Goal: Information Seeking & Learning: Learn about a topic

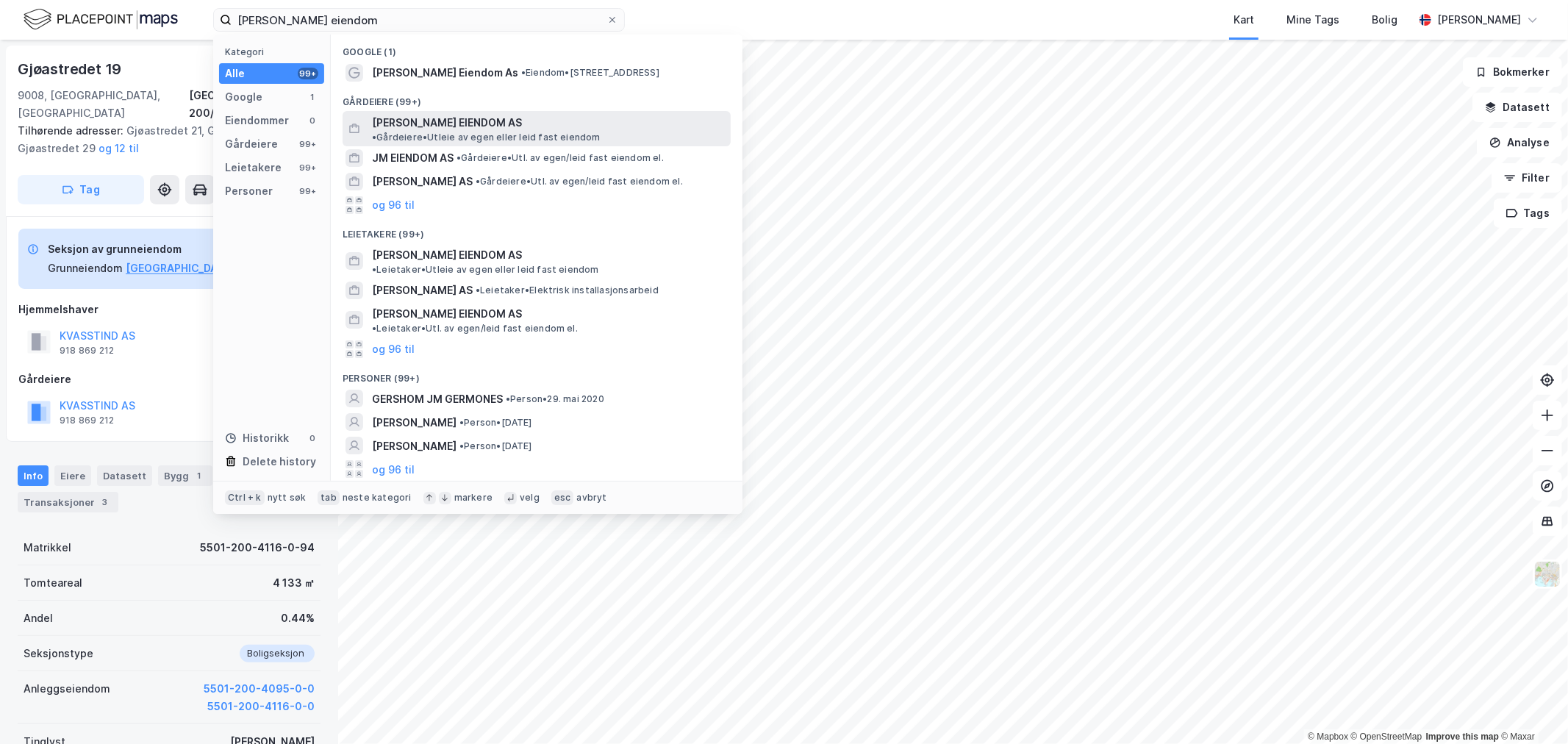
type input "[PERSON_NAME] eiendom"
click at [427, 120] on span "[PERSON_NAME] EIENDOM AS" at bounding box center [447, 123] width 150 height 17
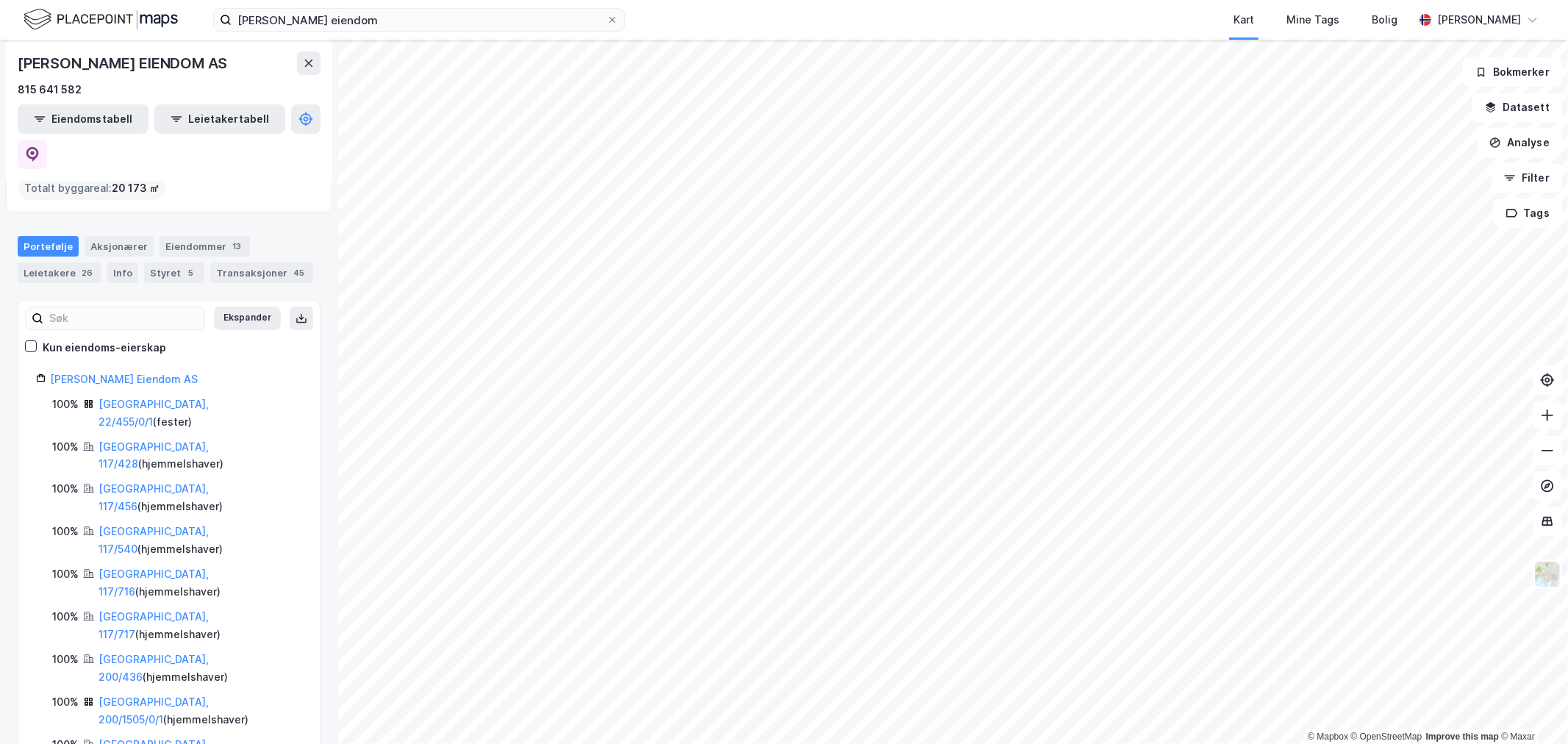
scroll to position [113, 0]
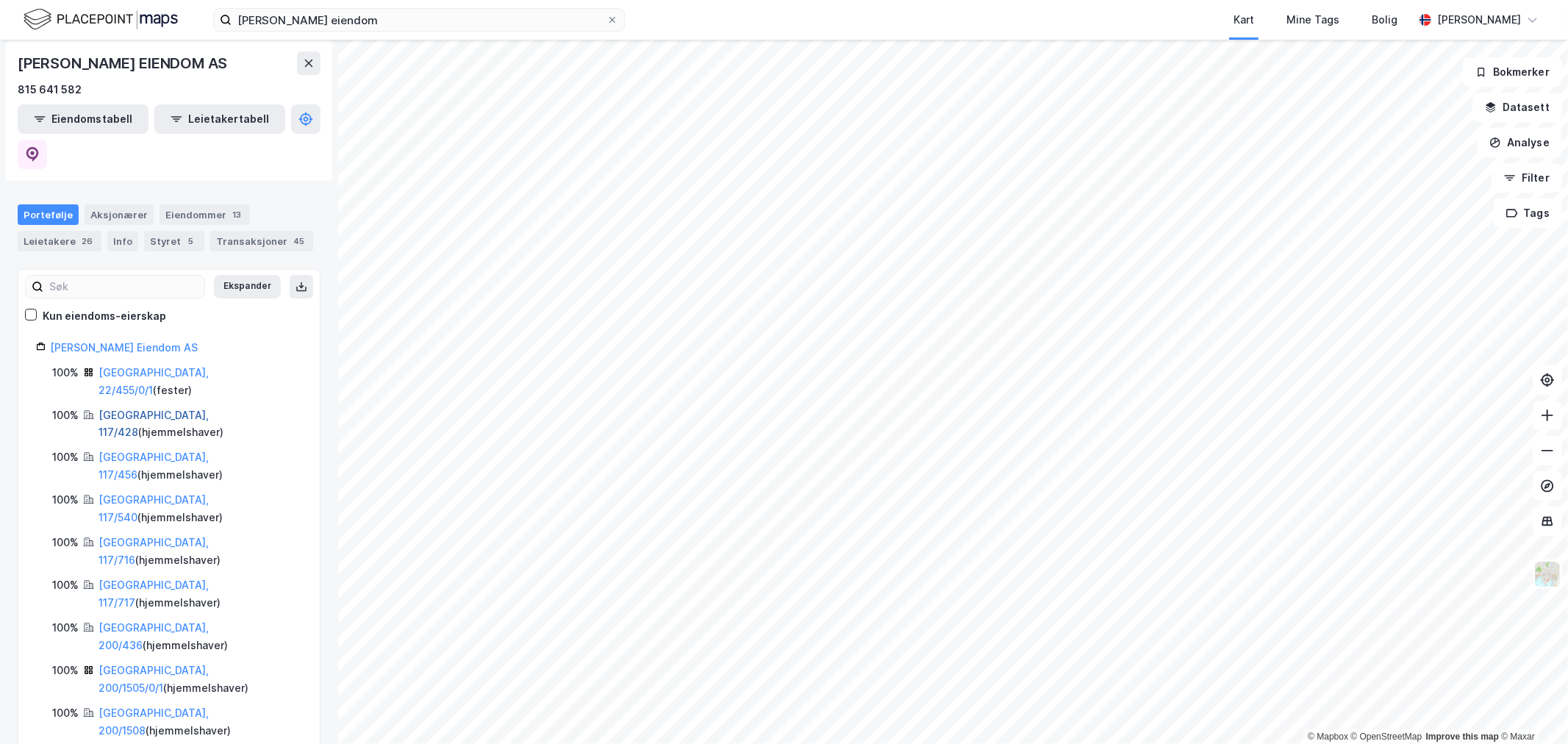
click at [127, 408] on link "[GEOGRAPHIC_DATA], 117/428" at bounding box center [153, 423] width 110 height 30
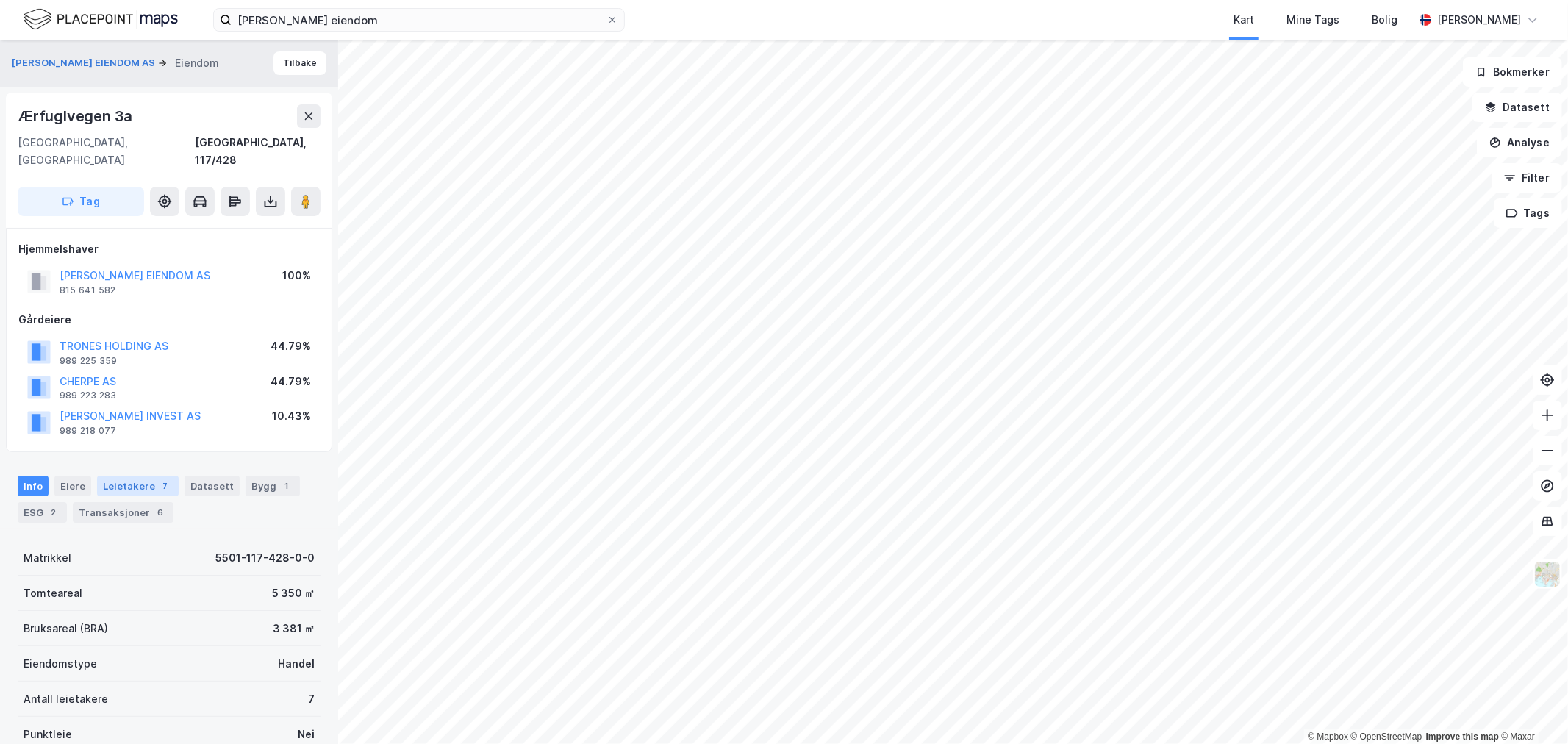
click at [128, 478] on div "Leietakere 7" at bounding box center [137, 485] width 81 height 20
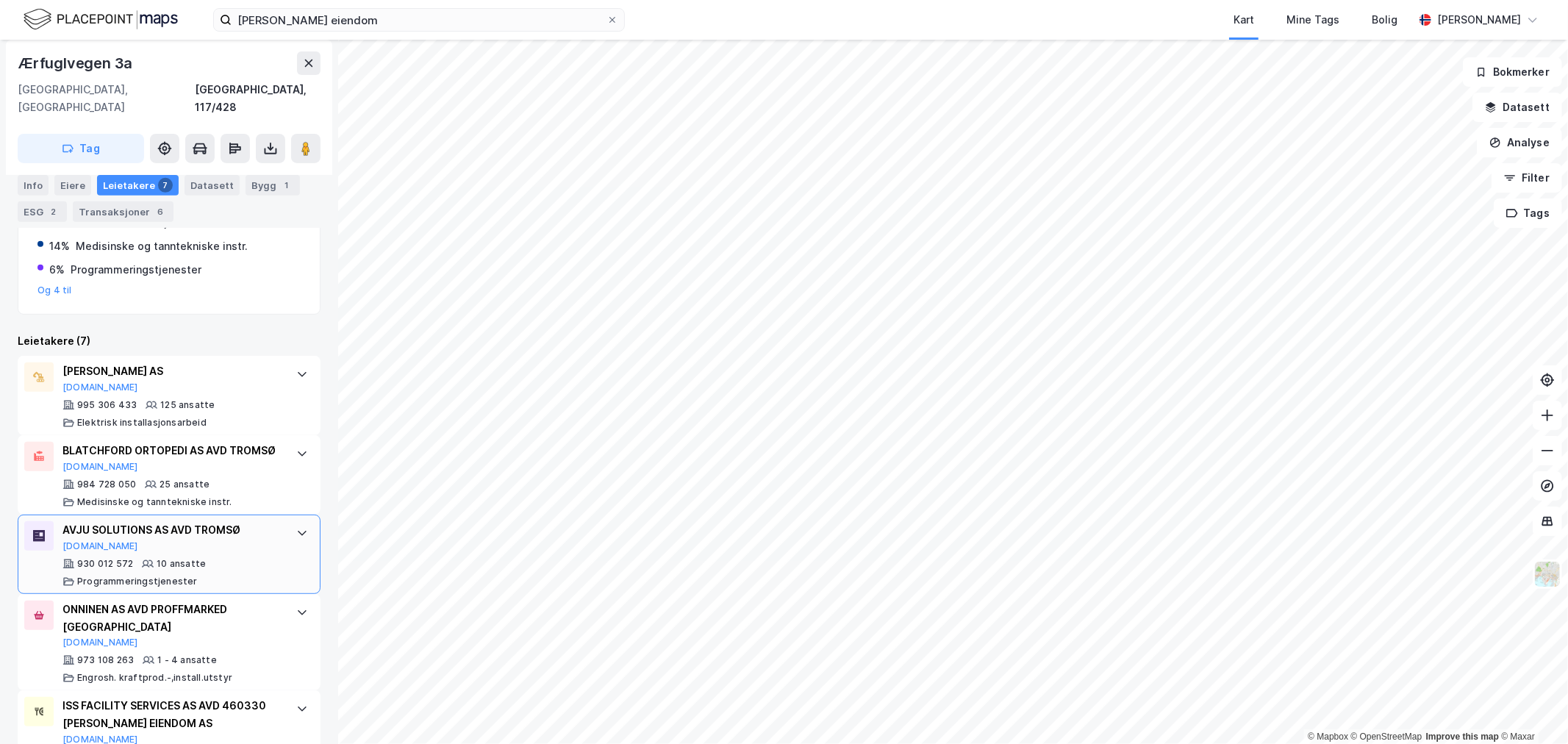
scroll to position [532, 0]
